Goal: Navigation & Orientation: Find specific page/section

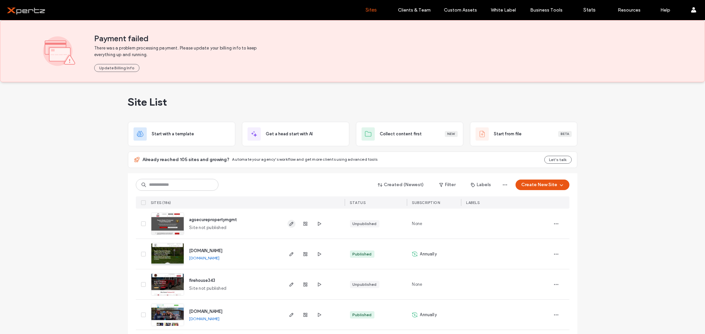
click at [292, 223] on span "button" at bounding box center [291, 224] width 8 height 8
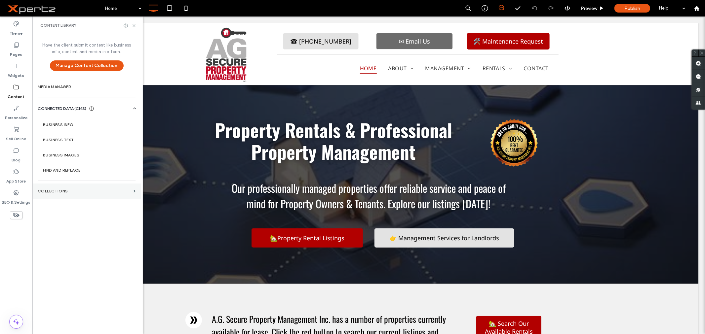
click at [54, 190] on label "Collections" at bounding box center [84, 191] width 93 height 5
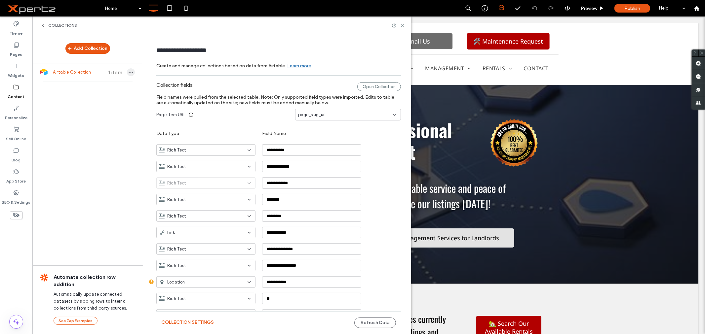
click at [130, 72] on icon "button" at bounding box center [130, 72] width 5 height 5
click at [161, 55] on span "Refresh Data" at bounding box center [161, 54] width 26 height 7
click at [401, 25] on icon at bounding box center [402, 25] width 5 height 5
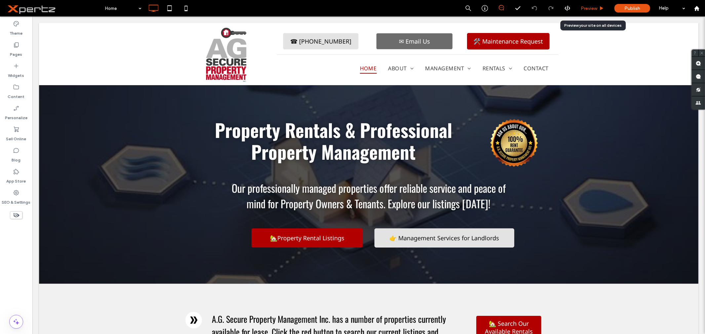
click at [592, 6] on span "Preview" at bounding box center [588, 9] width 17 height 6
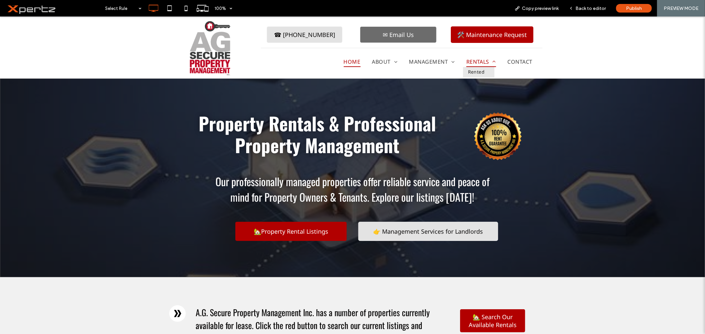
click at [469, 61] on span "Rentals" at bounding box center [481, 61] width 30 height 11
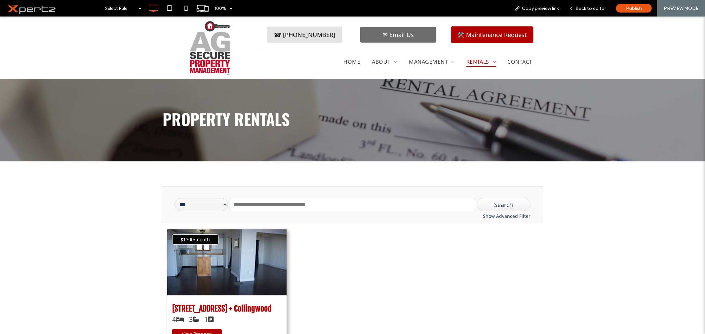
scroll to position [61, 0]
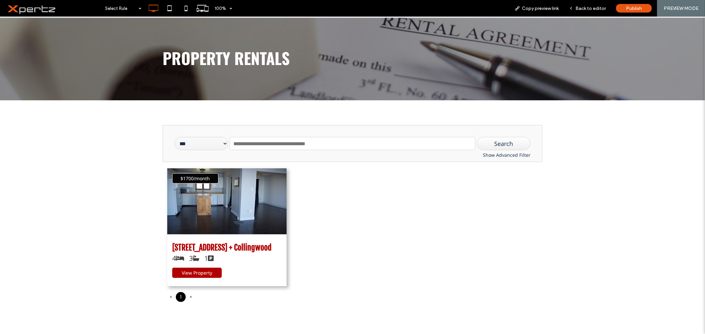
click at [259, 197] on div "$1700/month" at bounding box center [227, 201] width 120 height 66
click at [201, 271] on span "View Property" at bounding box center [197, 273] width 30 height 6
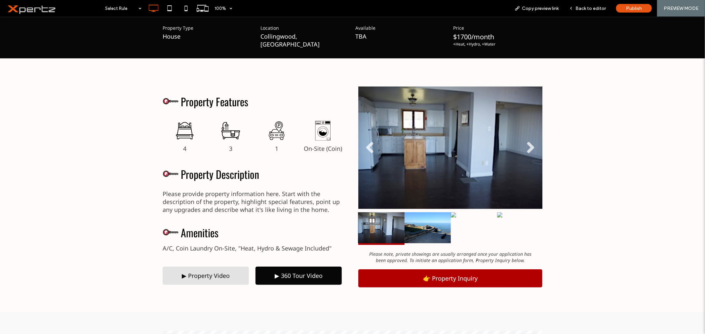
scroll to position [159, 0]
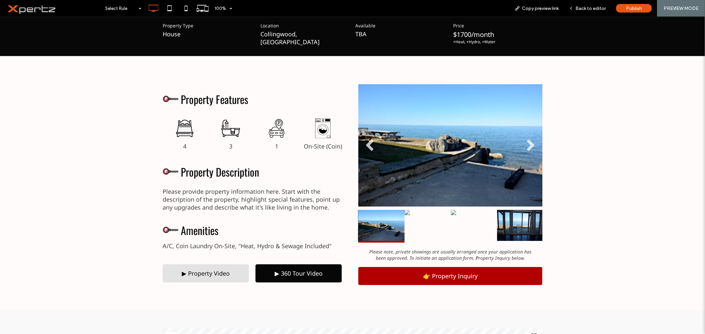
click at [531, 140] on icon "button" at bounding box center [530, 145] width 9 height 18
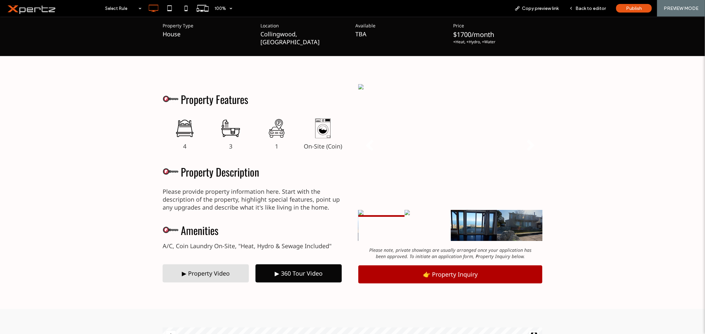
click at [528, 145] on icon "button" at bounding box center [530, 145] width 9 height 18
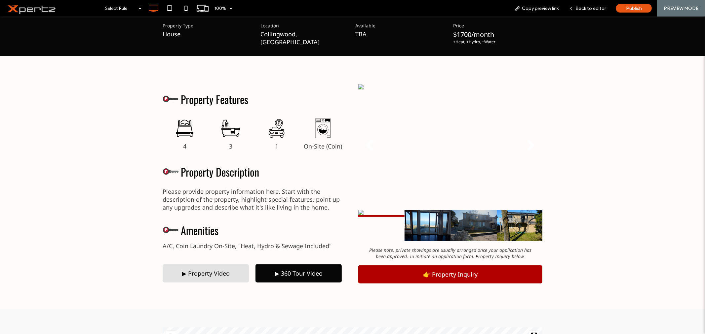
click at [528, 145] on icon "button" at bounding box center [530, 145] width 9 height 18
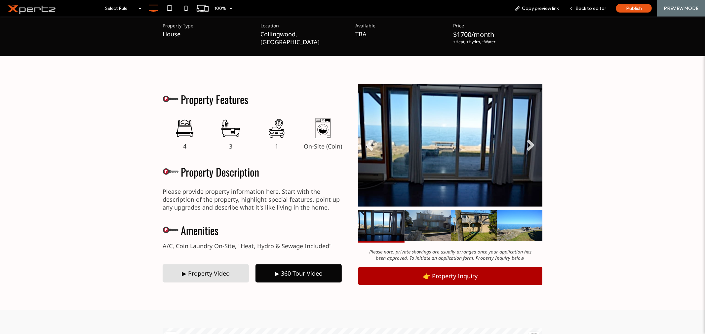
click at [528, 145] on icon "button" at bounding box center [530, 145] width 9 height 18
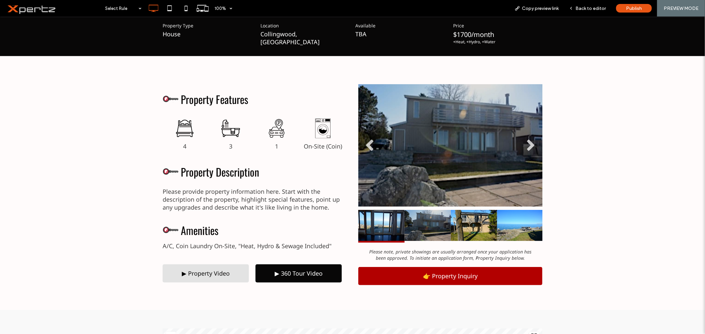
click at [528, 145] on icon "button" at bounding box center [530, 145] width 9 height 18
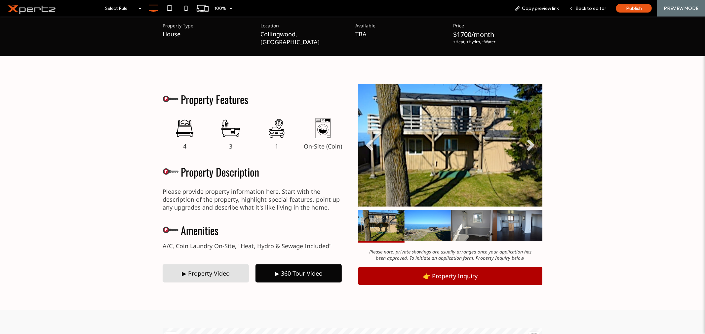
click at [528, 145] on icon "button" at bounding box center [530, 145] width 9 height 18
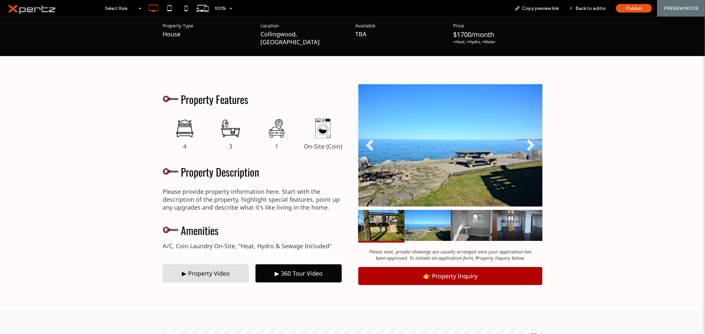
click at [528, 145] on icon "button" at bounding box center [530, 145] width 9 height 18
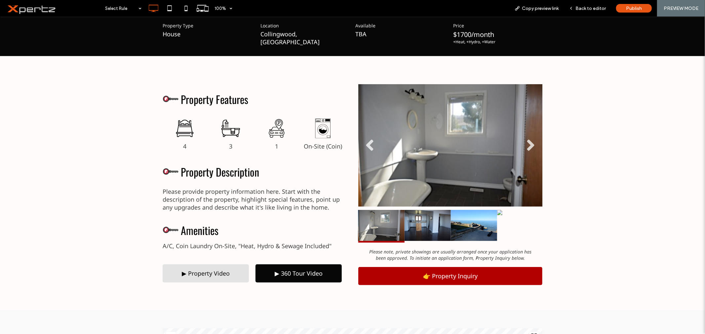
click at [367, 144] on icon "button" at bounding box center [369, 145] width 9 height 18
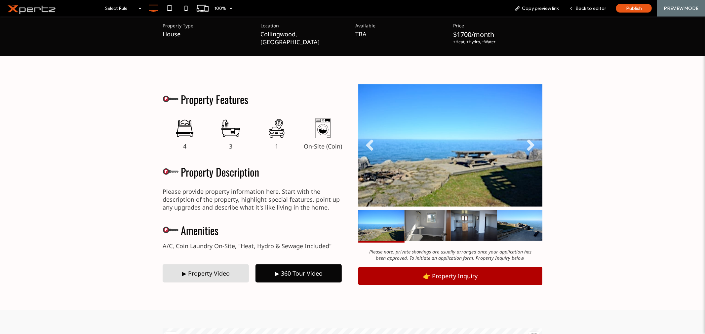
click at [367, 144] on icon "button" at bounding box center [369, 145] width 9 height 18
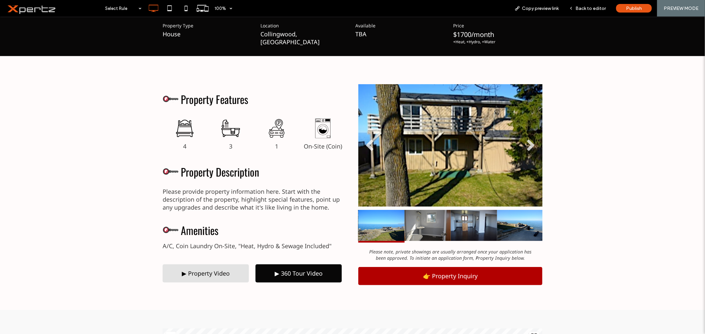
click at [367, 144] on icon "button" at bounding box center [369, 145] width 9 height 18
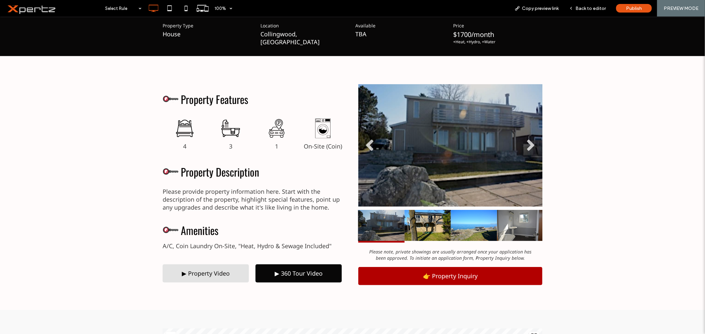
click at [422, 233] on img at bounding box center [427, 225] width 46 height 31
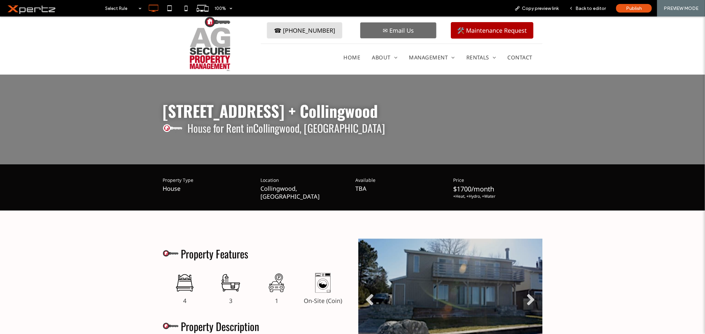
scroll to position [0, 0]
